Goal: Information Seeking & Learning: Learn about a topic

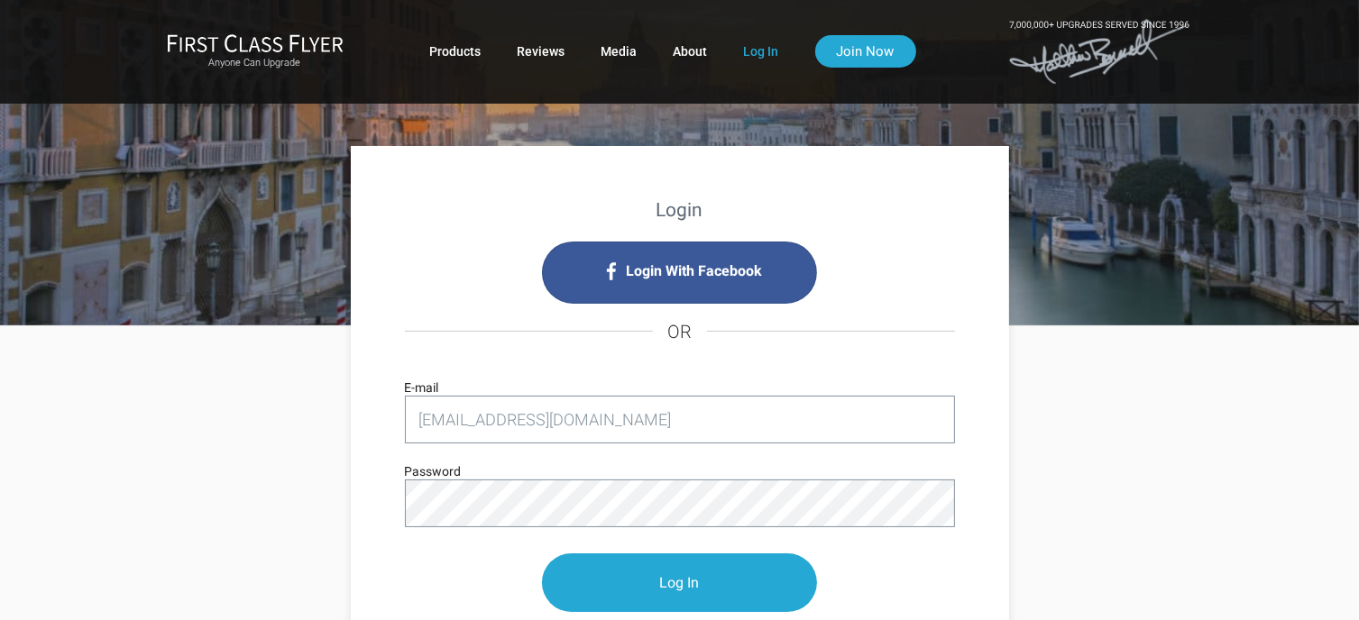
type input "[EMAIL_ADDRESS][DOMAIN_NAME]"
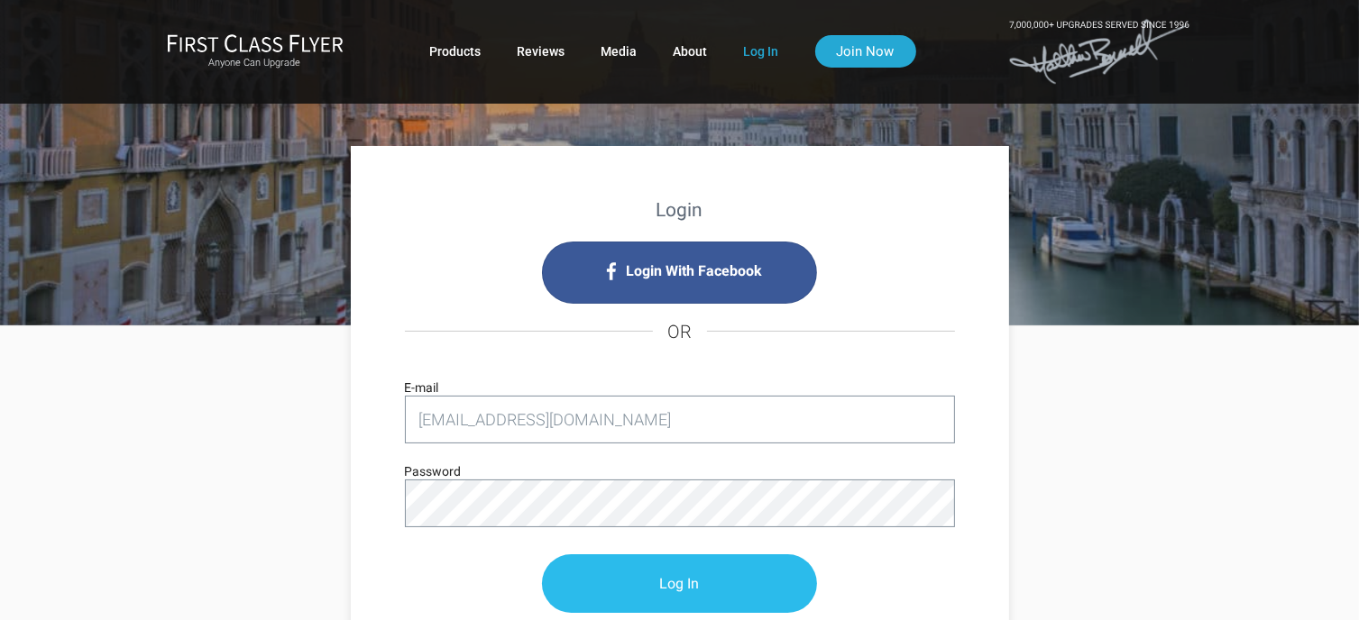
click at [693, 576] on input "Log In" at bounding box center [679, 583] width 275 height 59
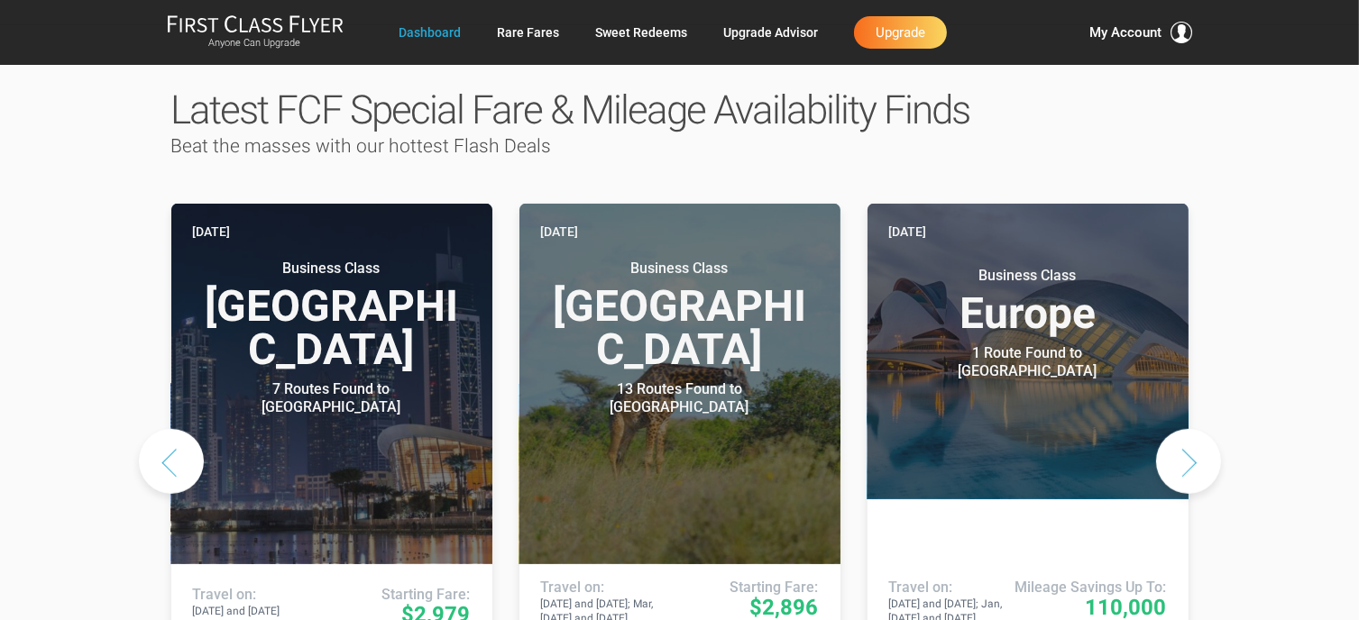
scroll to position [894, 0]
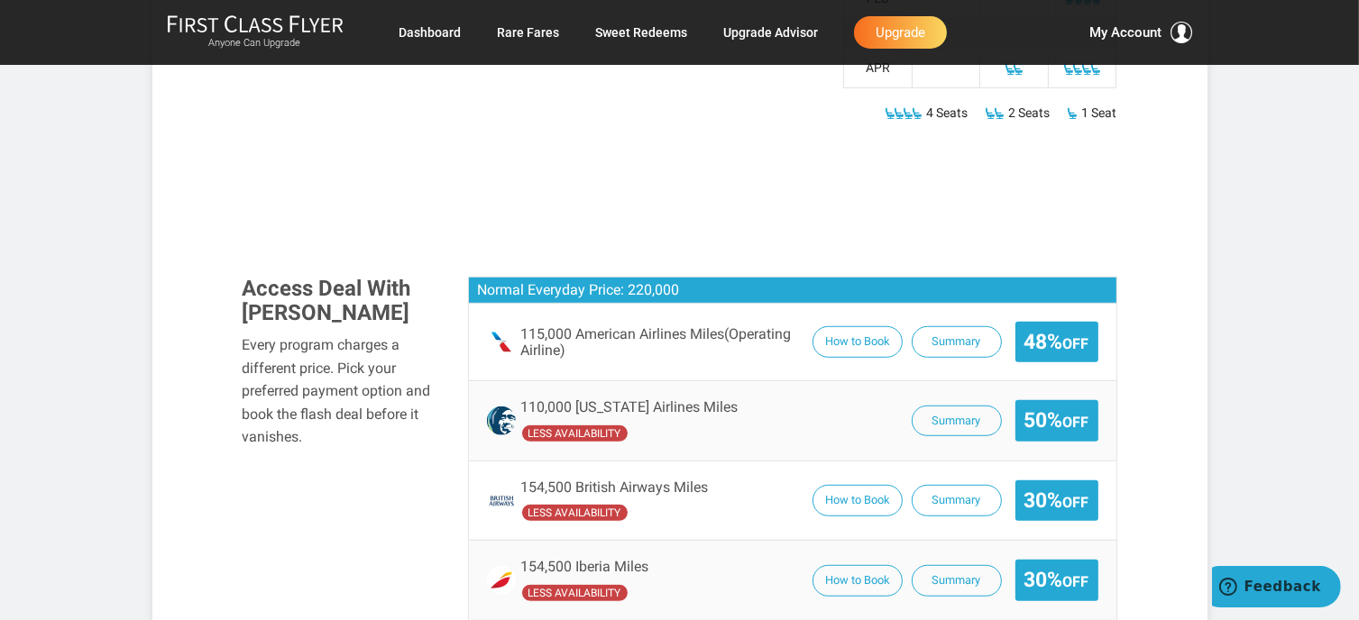
scroll to position [1136, 0]
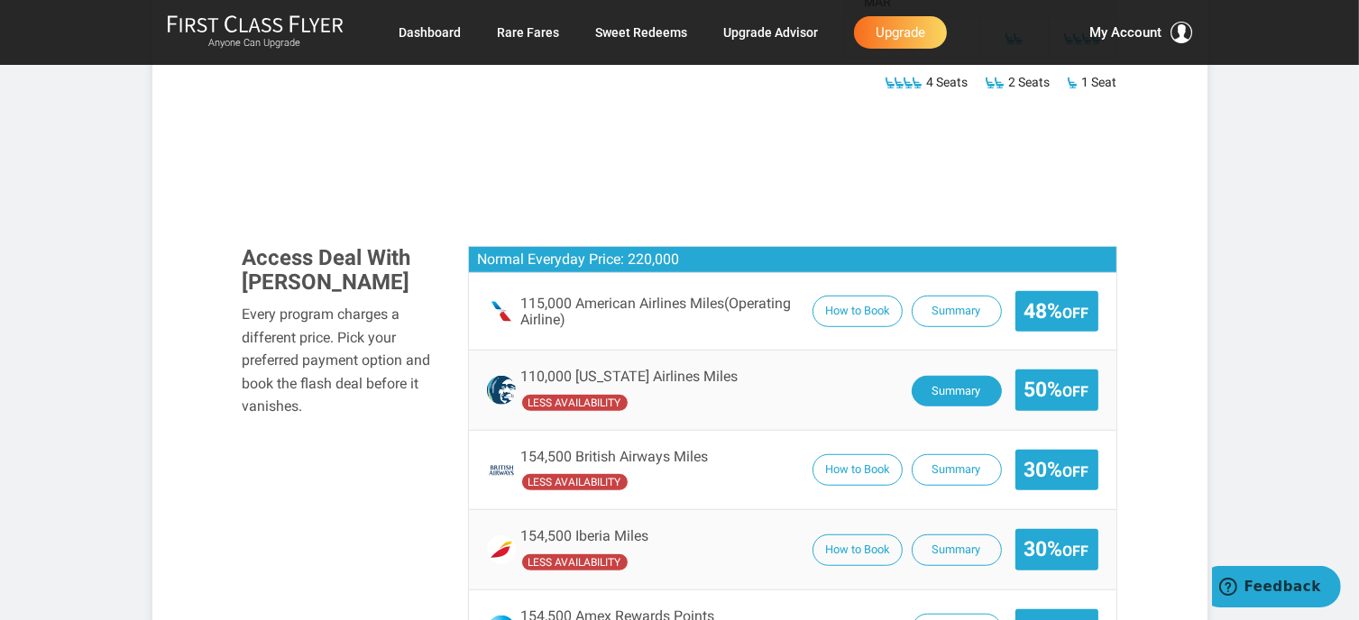
click at [962, 376] on button "Summary" at bounding box center [956, 392] width 90 height 32
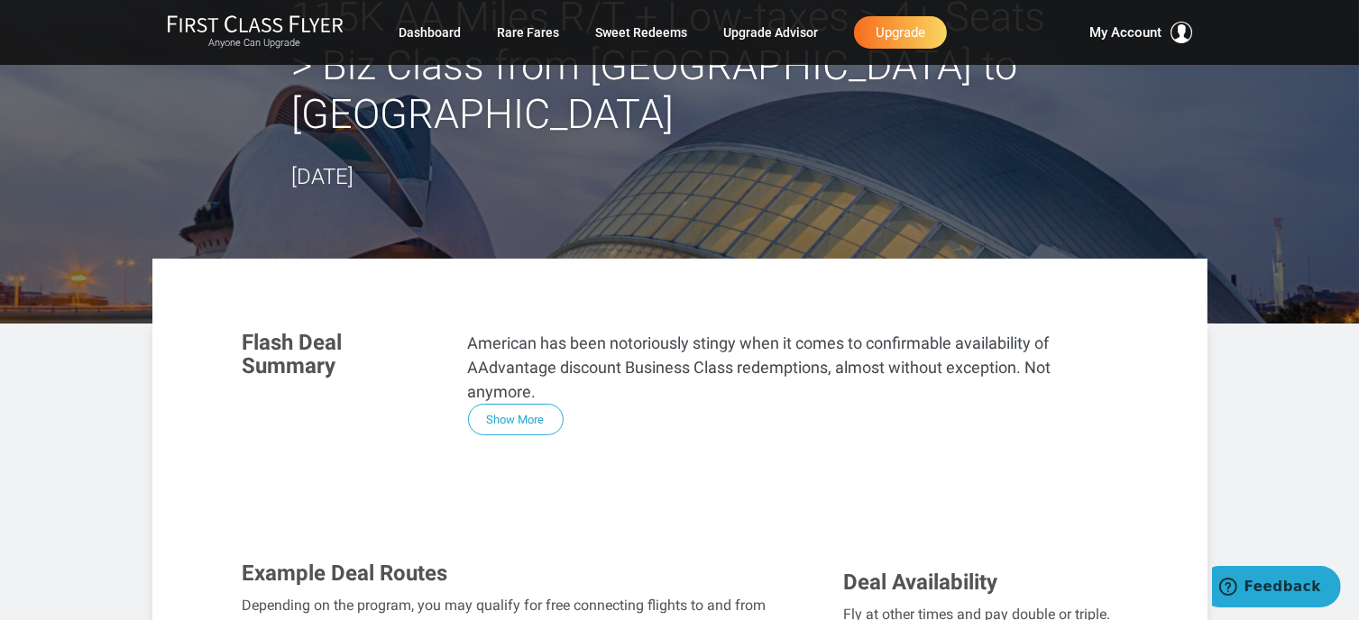
scroll to position [0, 0]
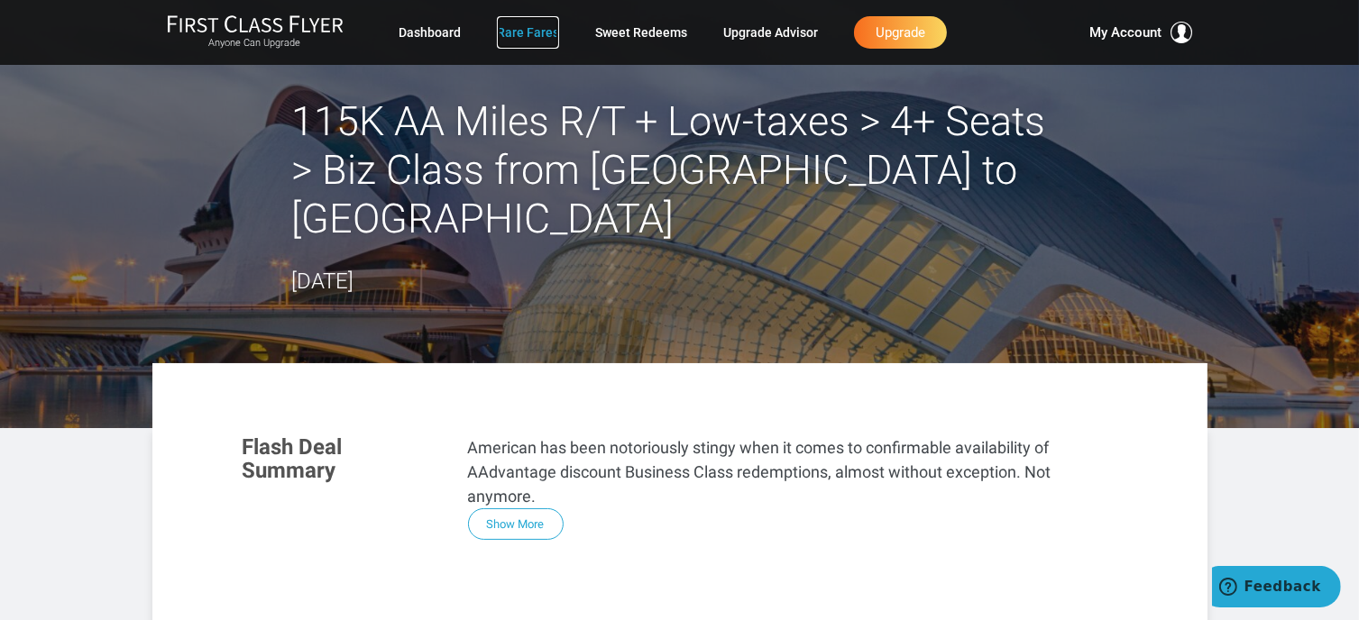
click at [523, 31] on link "Rare Fares" at bounding box center [528, 32] width 62 height 32
click at [422, 28] on link "Dashboard" at bounding box center [429, 32] width 62 height 32
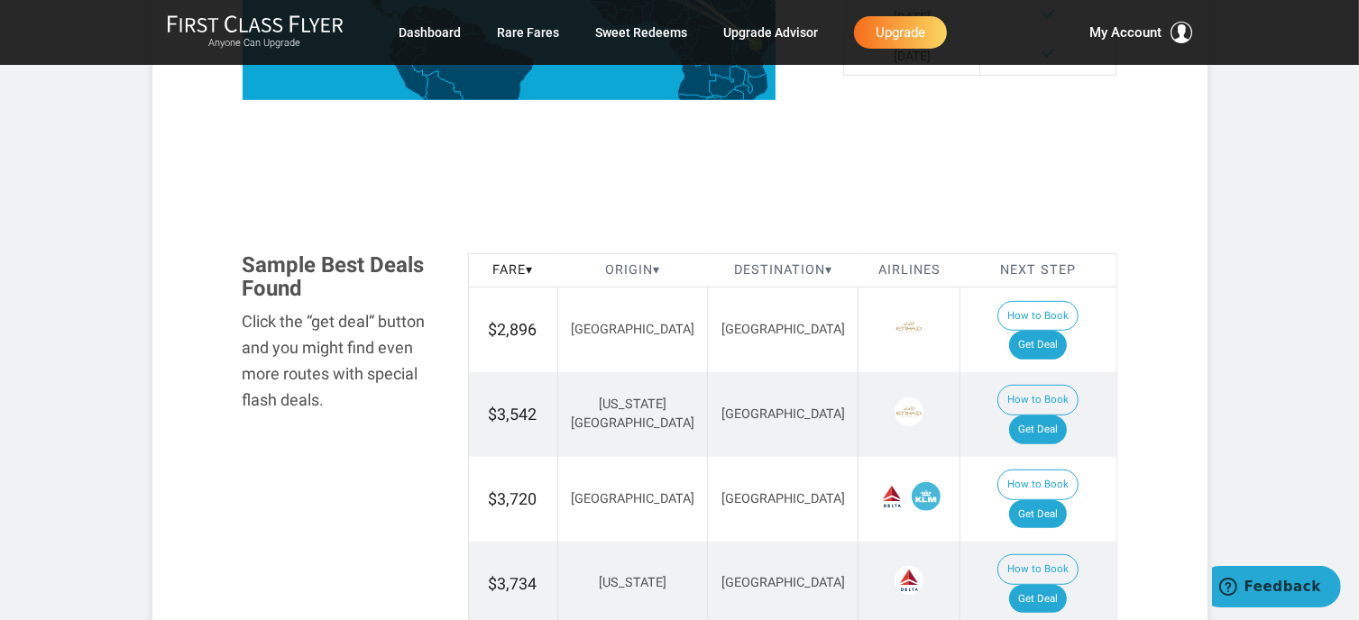
scroll to position [920, 0]
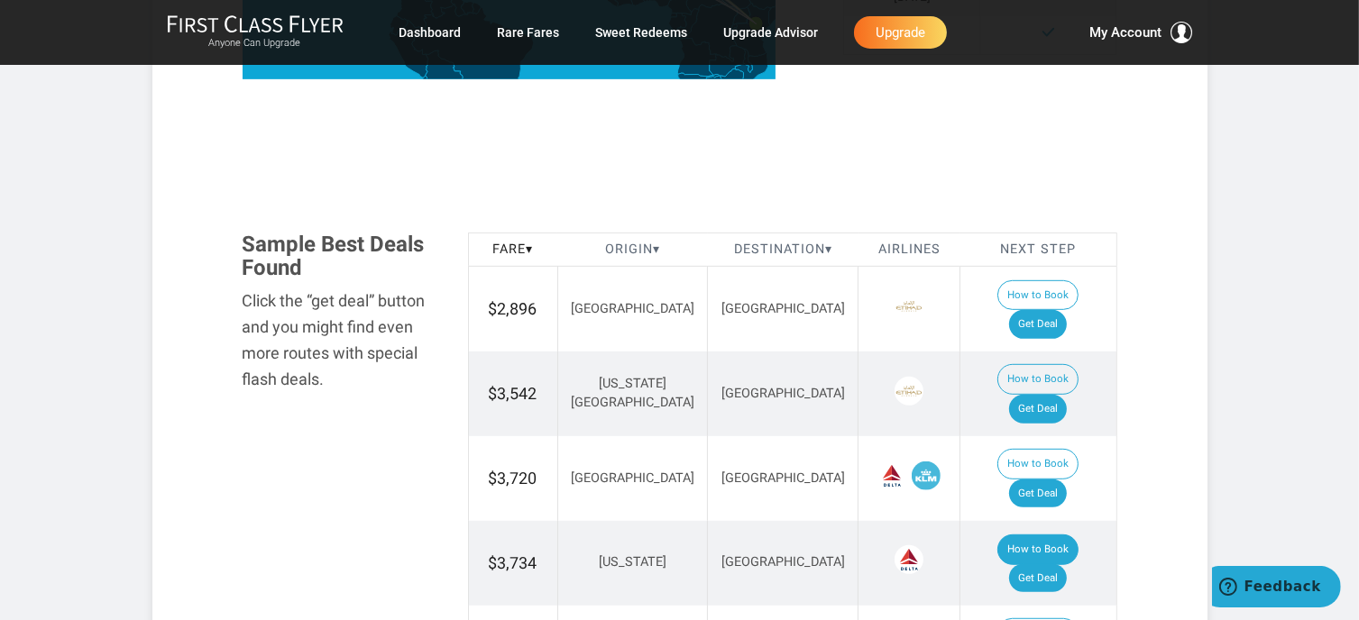
click at [997, 535] on button "How to Book" at bounding box center [1037, 550] width 81 height 31
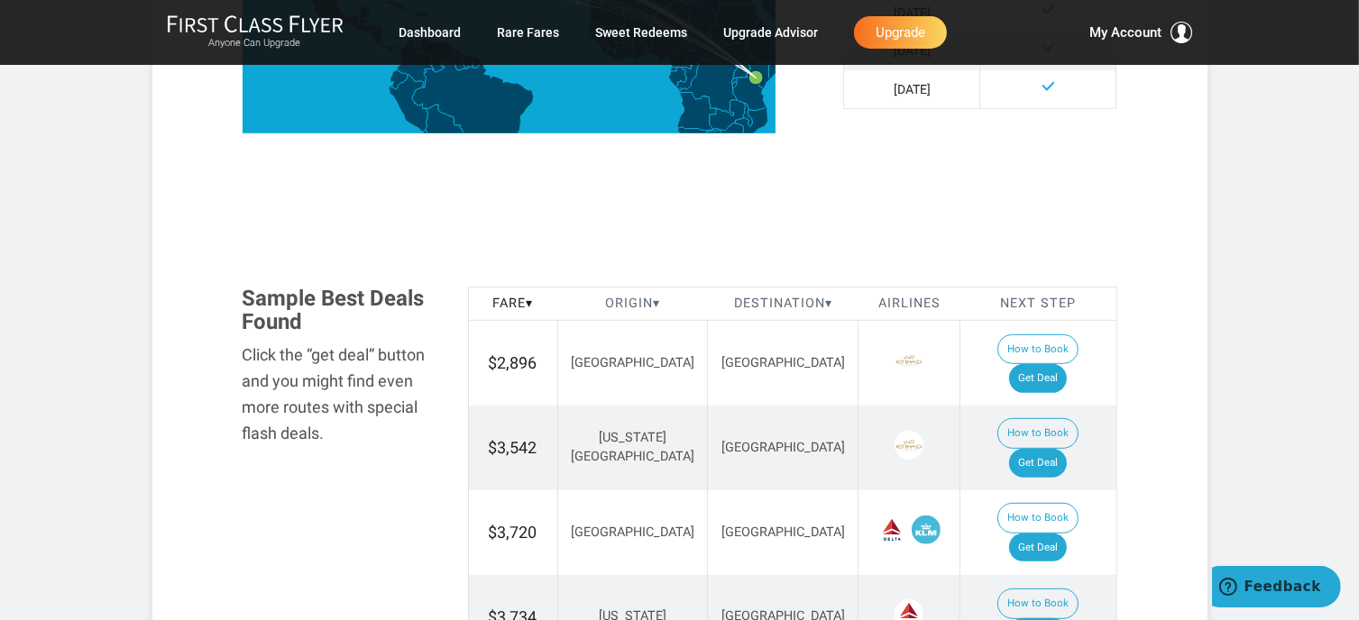
scroll to position [872, 0]
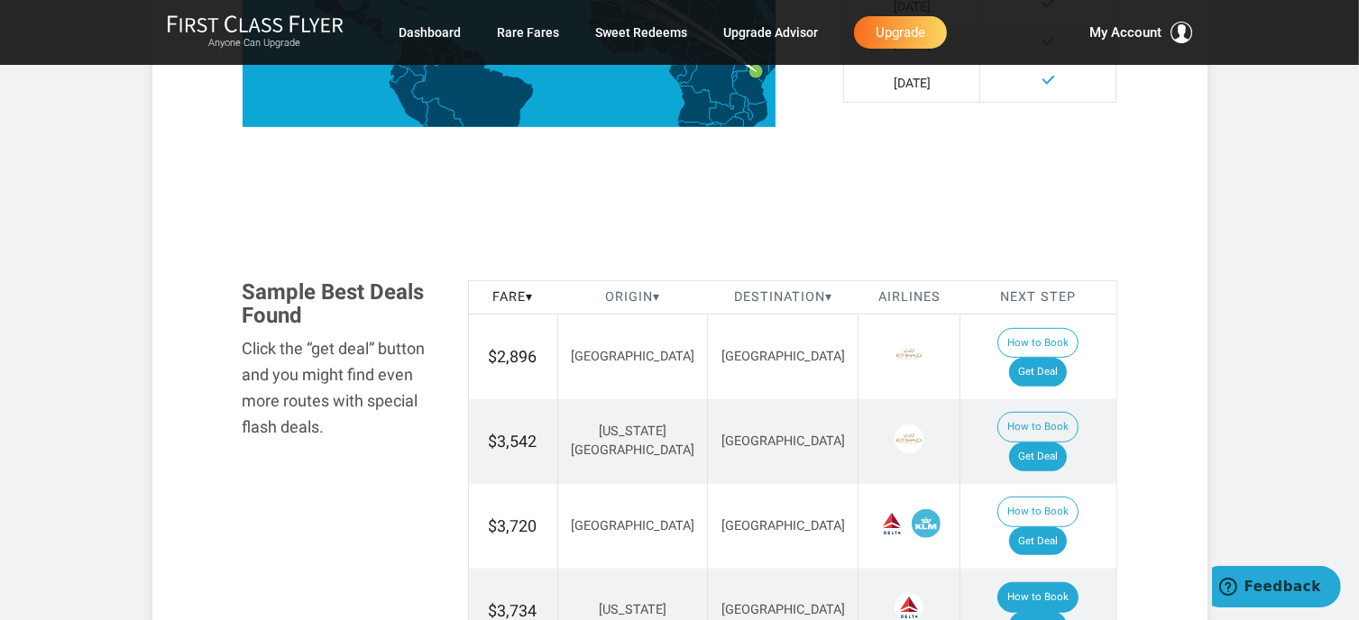
click at [997, 582] on button "How to Book" at bounding box center [1037, 597] width 81 height 31
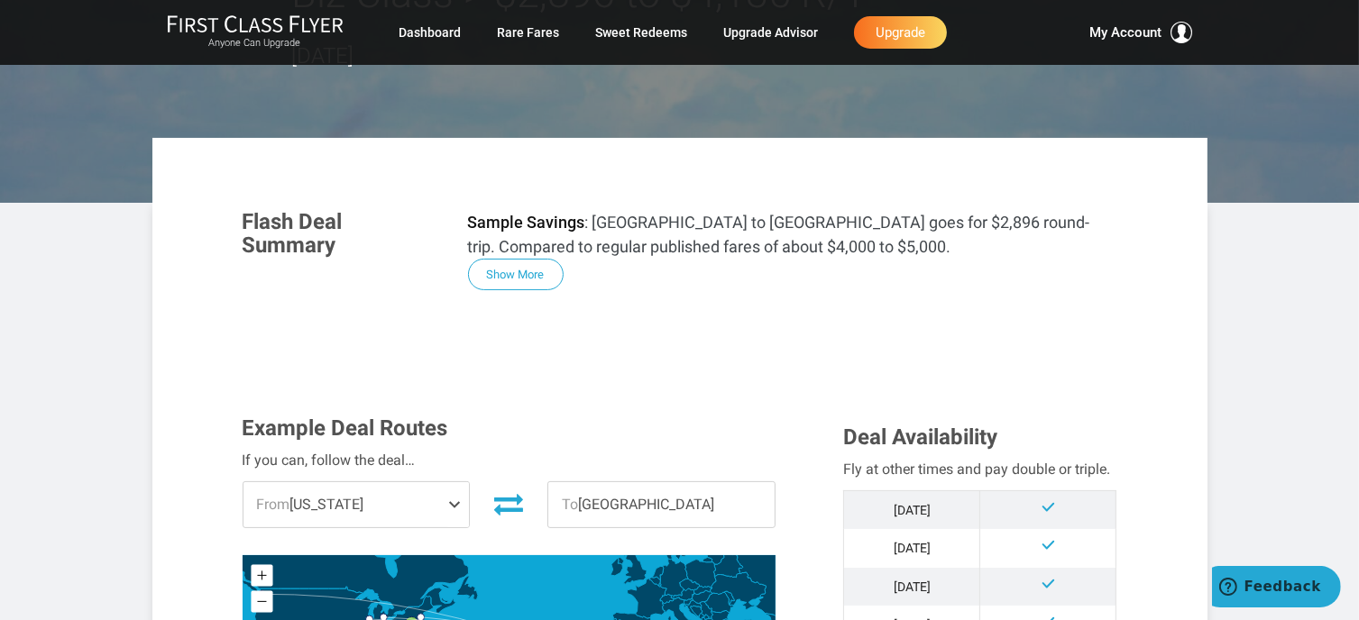
scroll to position [0, 0]
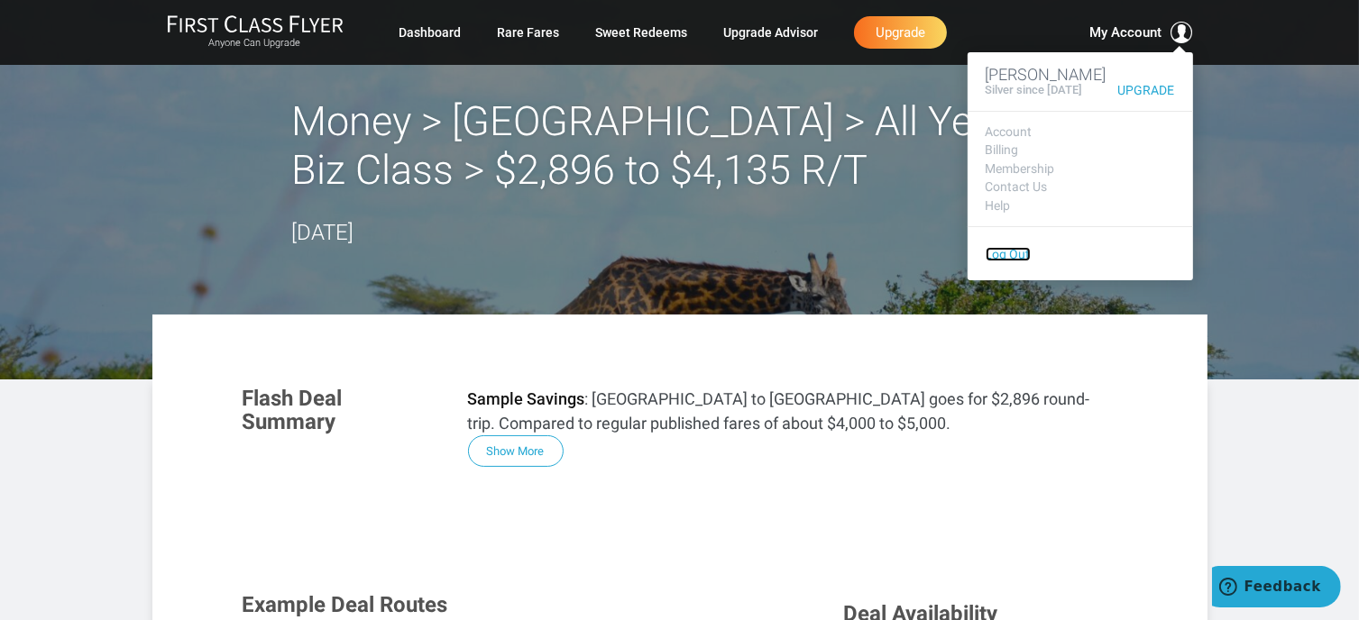
click at [999, 261] on link "Log Out" at bounding box center [1007, 254] width 45 height 14
click at [995, 261] on link "Log Out" at bounding box center [1007, 254] width 45 height 14
